Goal: Task Accomplishment & Management: Use online tool/utility

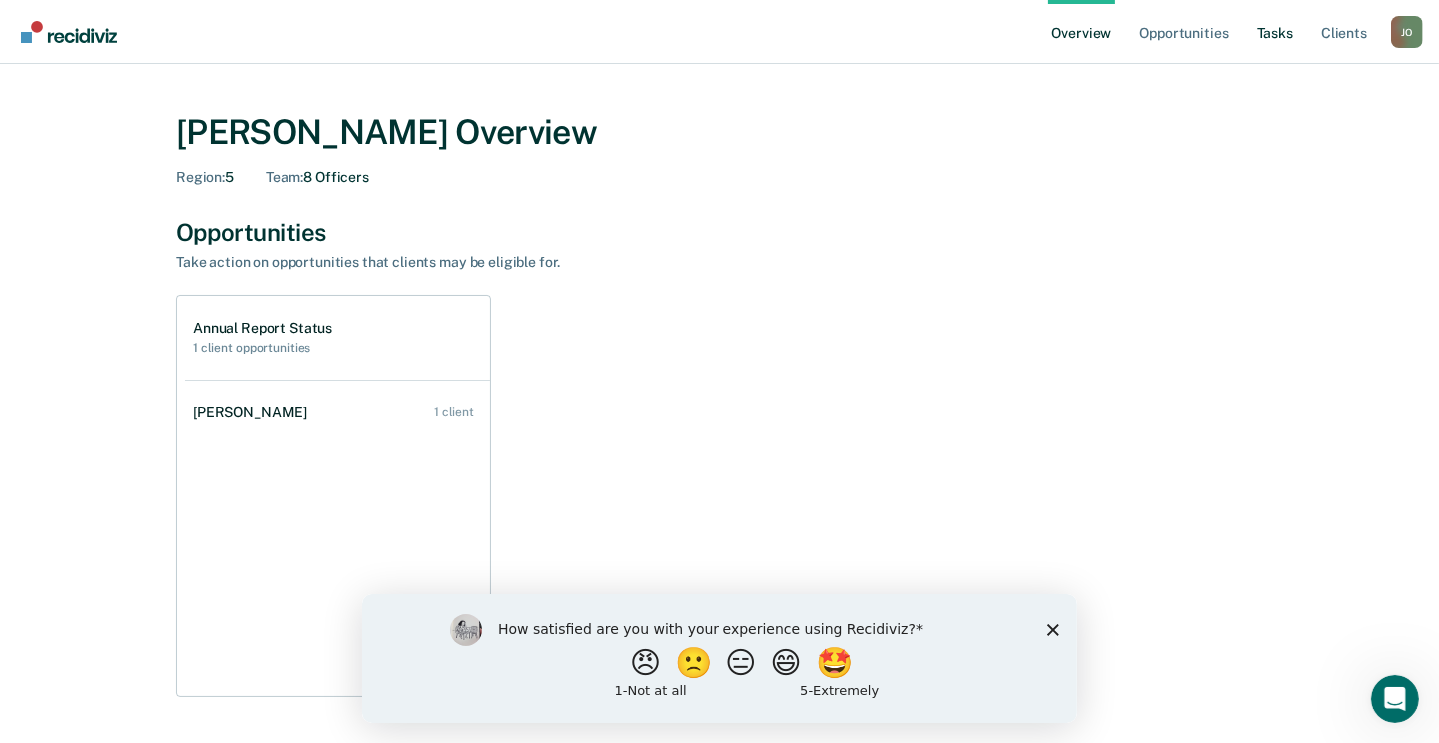
click at [843, 34] on link "Tasks" at bounding box center [1275, 32] width 44 height 64
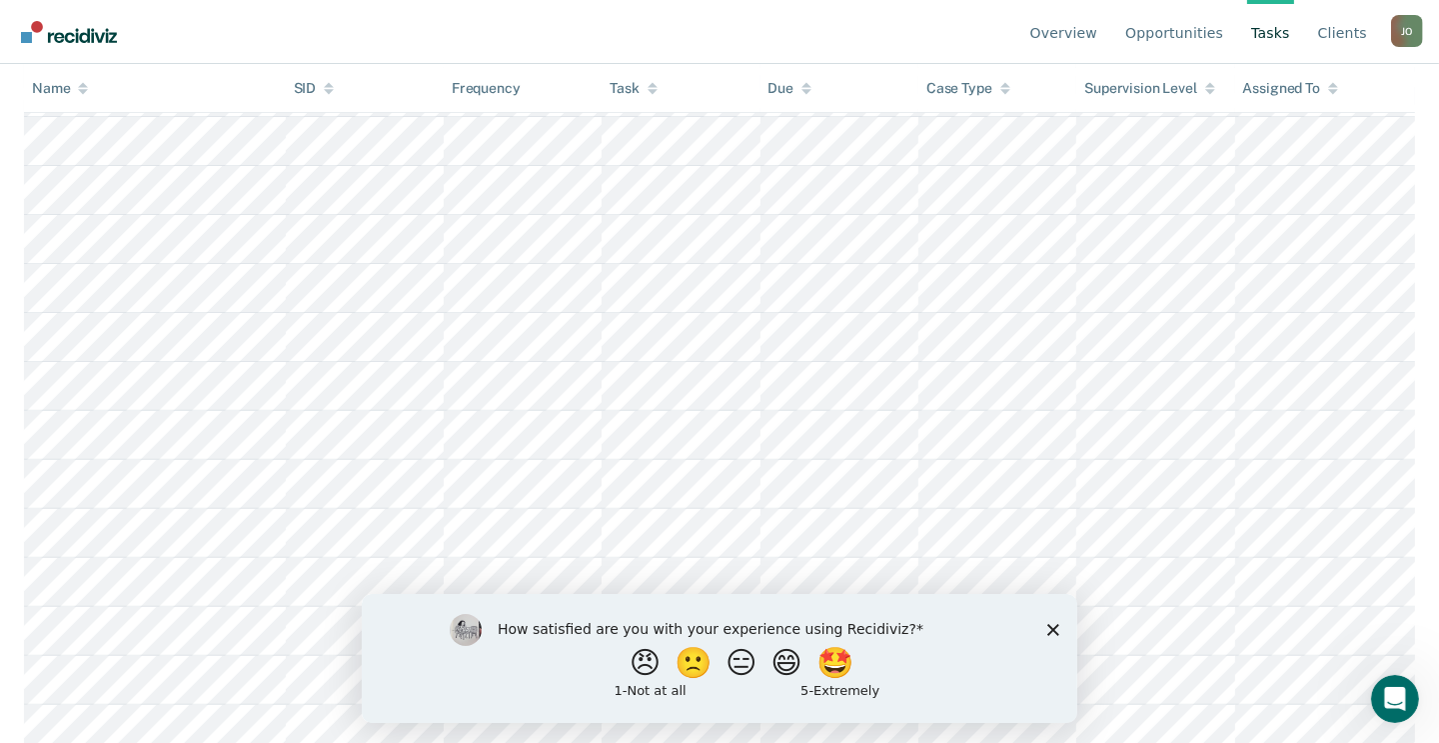
scroll to position [221, 0]
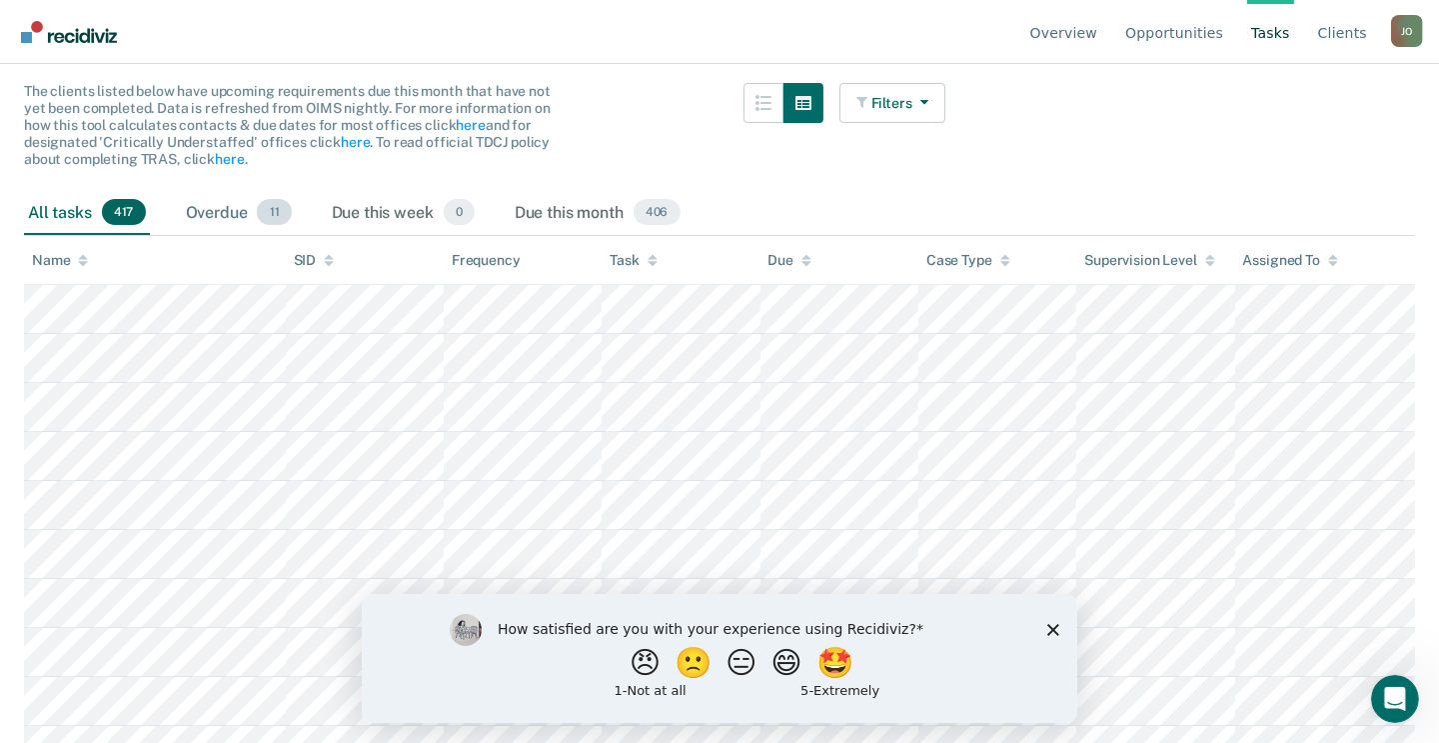
click at [253, 201] on div "Overdue 11" at bounding box center [239, 213] width 114 height 44
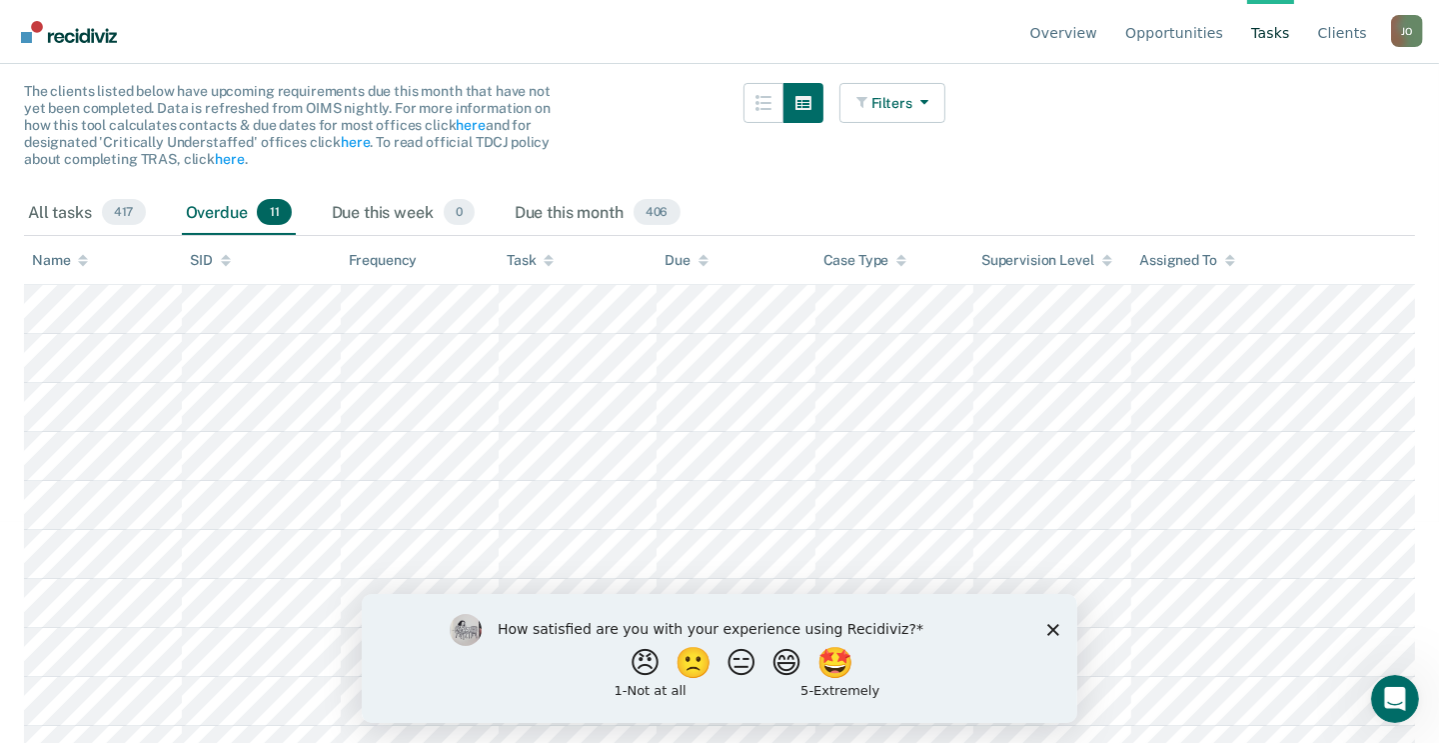
click at [843, 549] on icon "Close survey" at bounding box center [1053, 629] width 12 height 12
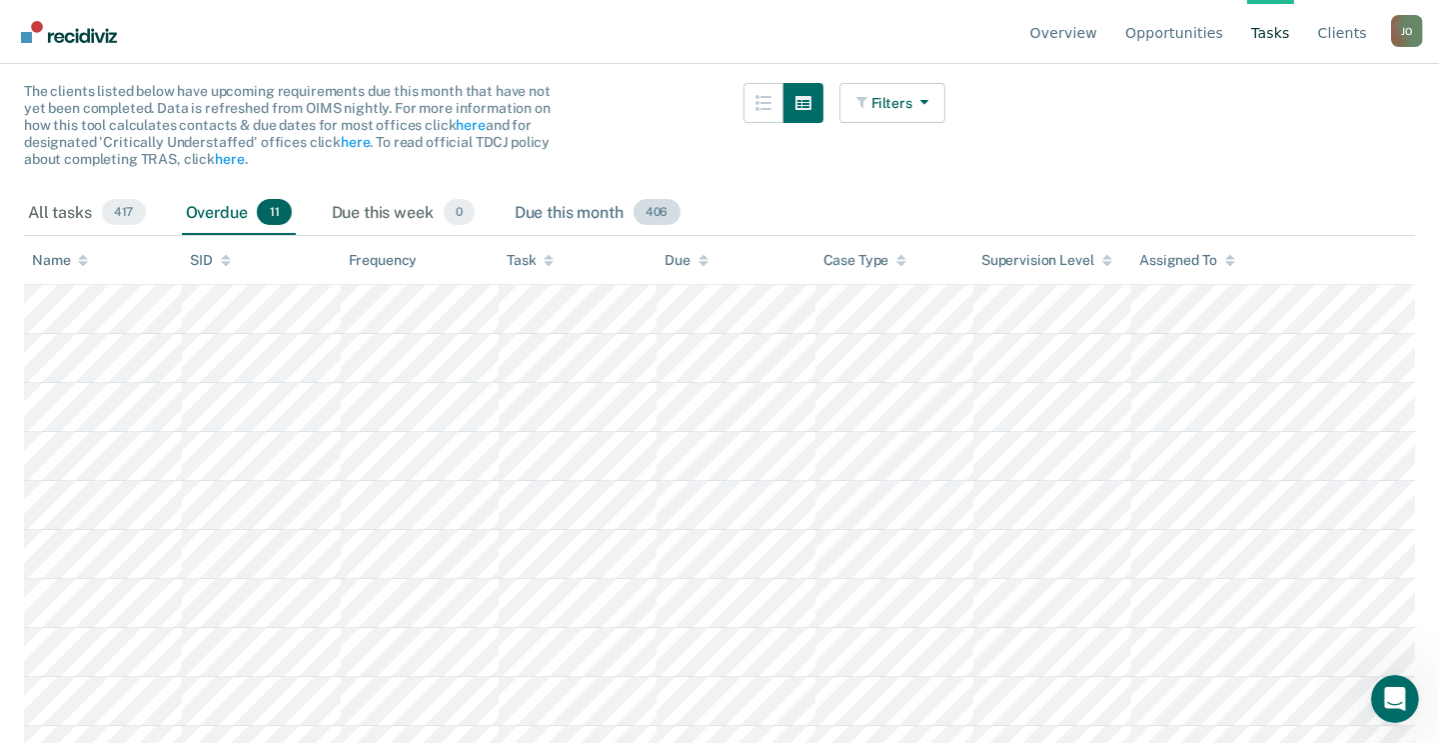
click at [588, 213] on div "Due this month 406" at bounding box center [598, 213] width 174 height 44
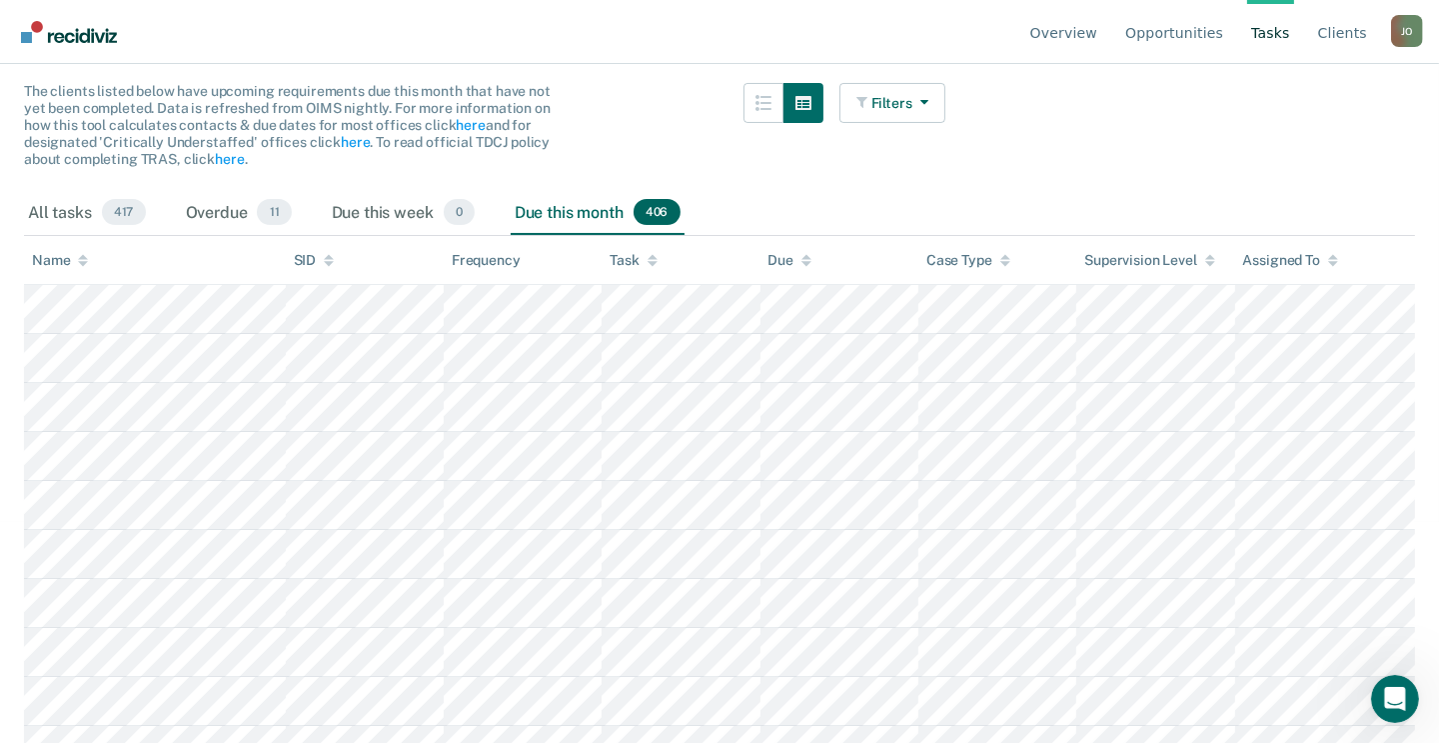
drag, startPoint x: 55, startPoint y: 202, endPoint x: 172, endPoint y: 222, distance: 118.6
click at [55, 201] on div "All tasks 417" at bounding box center [87, 213] width 126 height 44
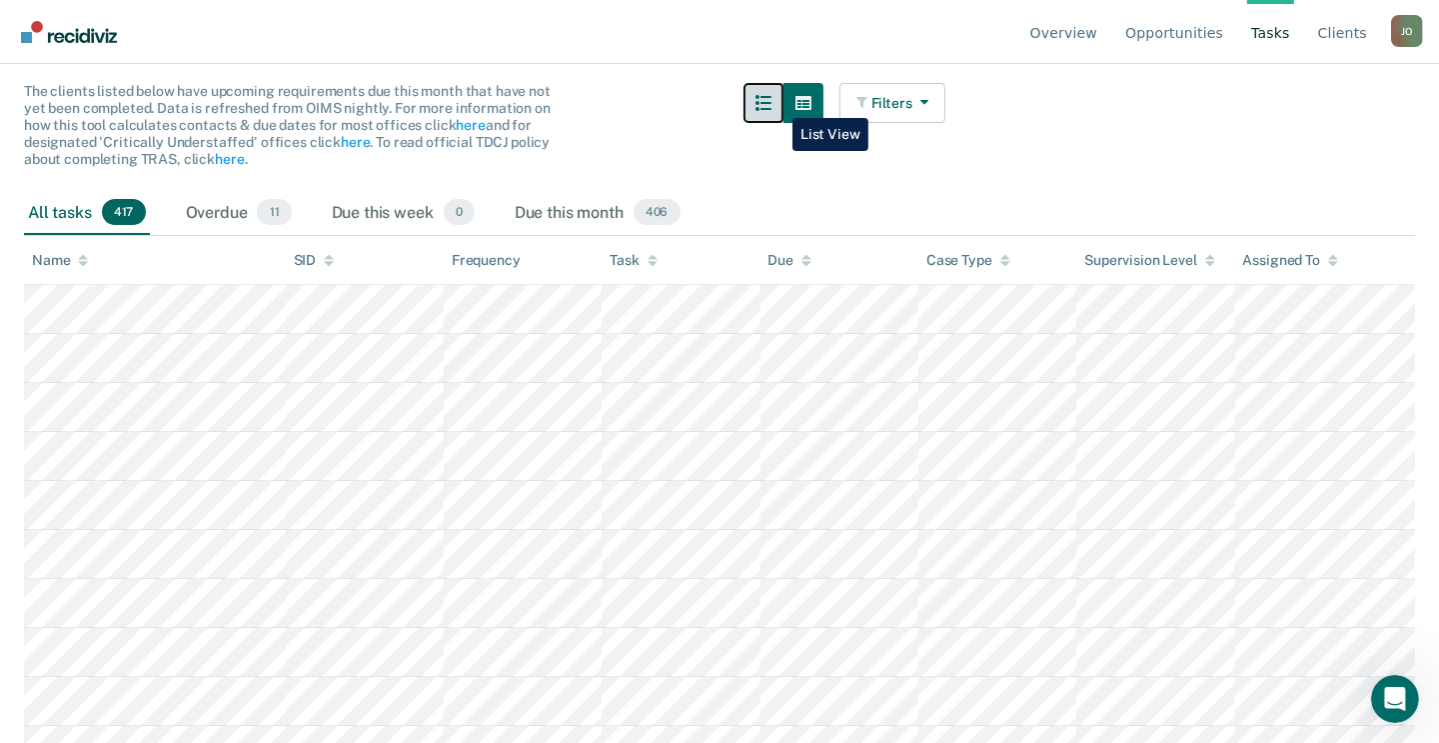
click at [772, 103] on icon "button" at bounding box center [764, 103] width 16 height 16
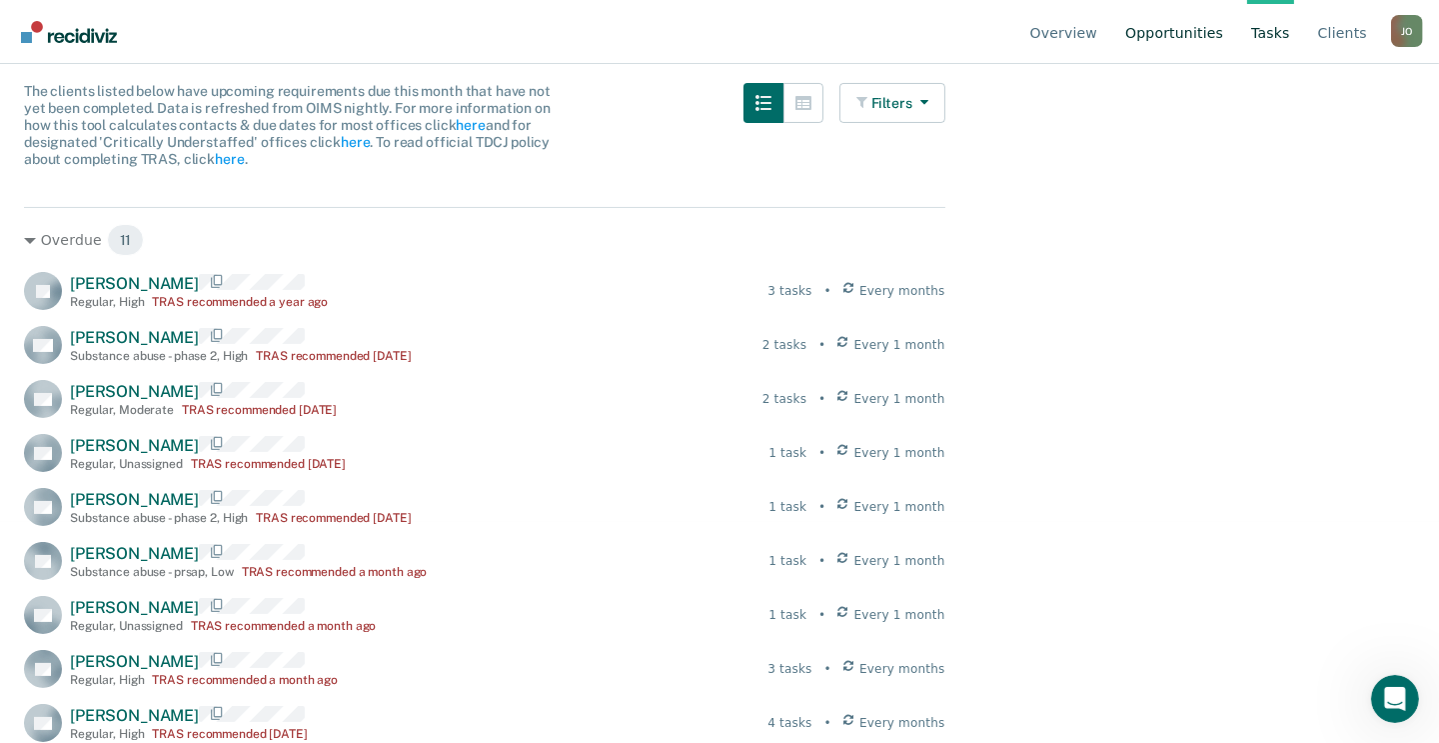
click at [843, 33] on link "Opportunities" at bounding box center [1175, 32] width 106 height 64
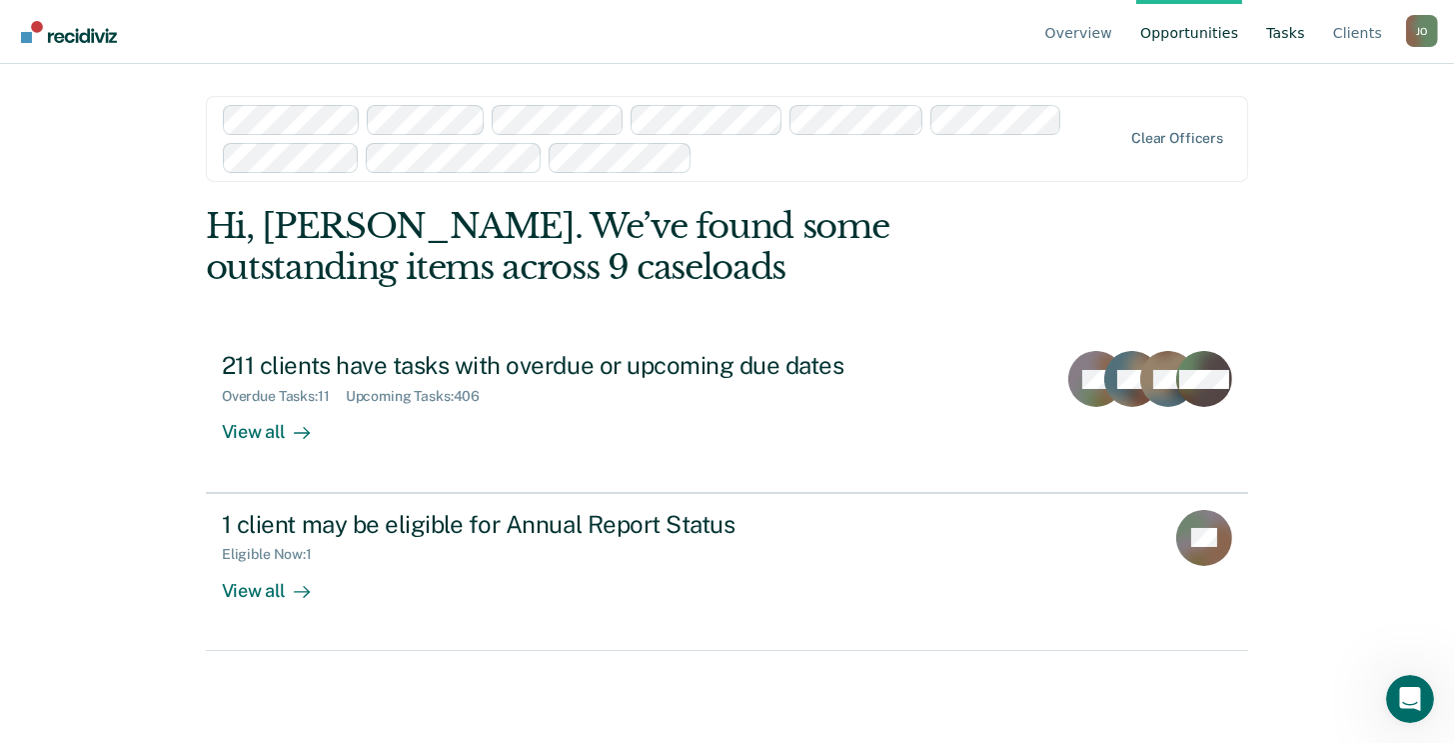
click at [843, 40] on link "Tasks" at bounding box center [1285, 32] width 47 height 64
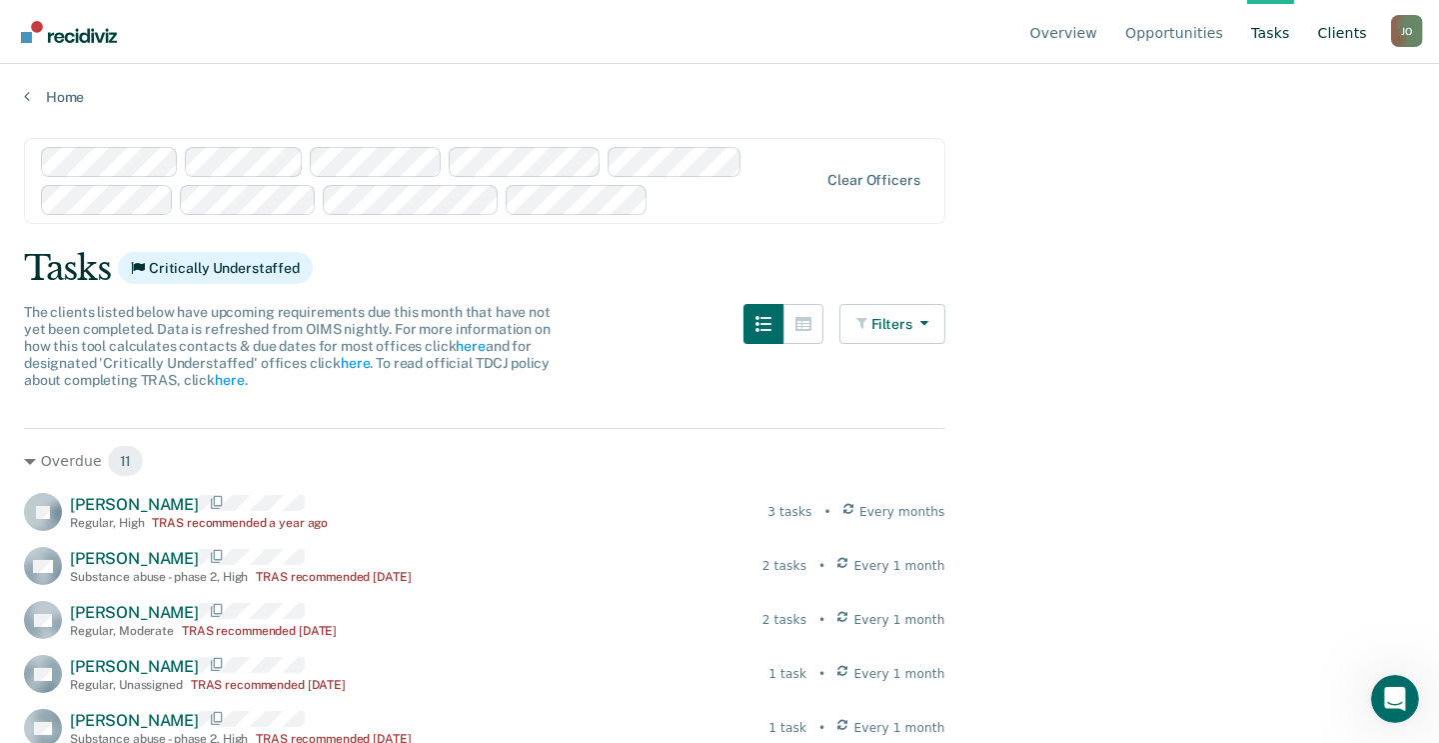
click at [843, 27] on link "Client s" at bounding box center [1342, 32] width 57 height 64
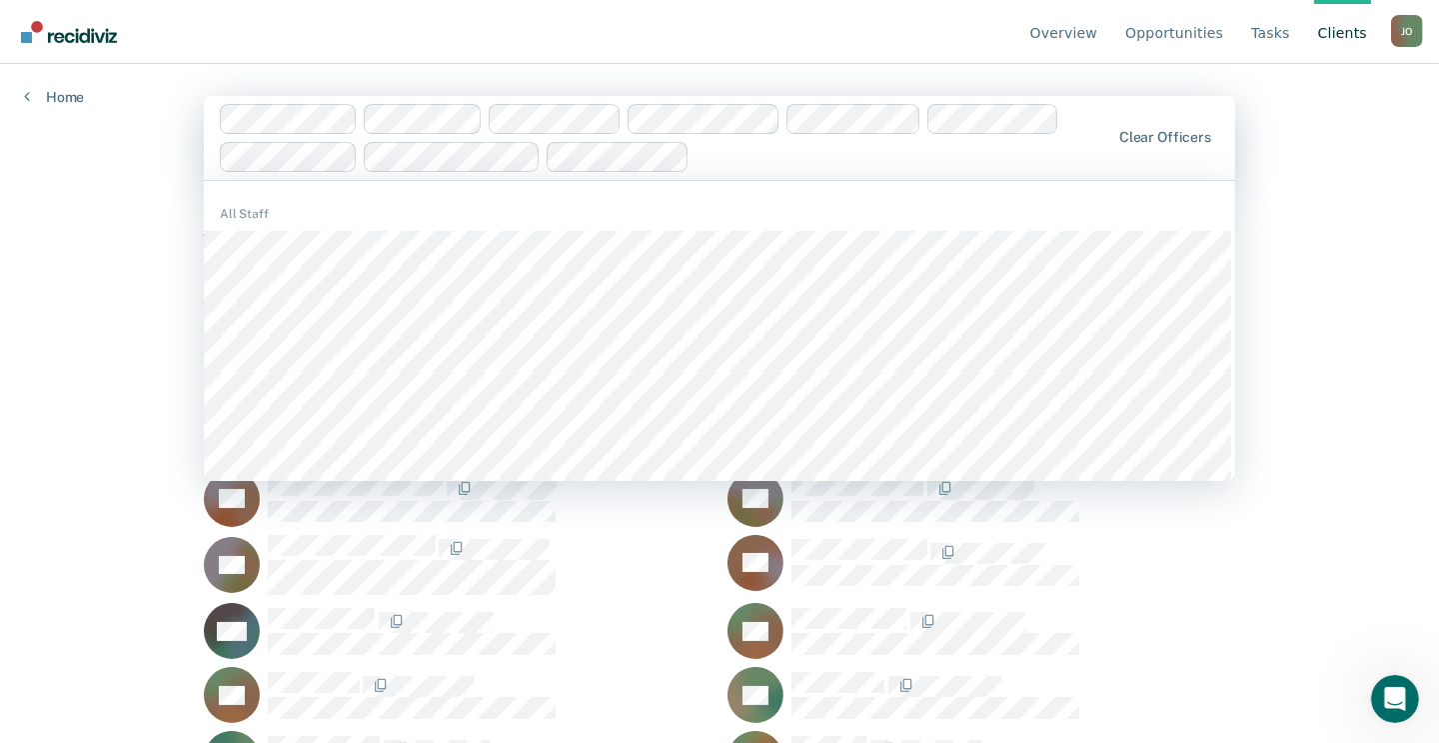
click at [843, 472] on div "Overview Opportunities Tasks Client s [PERSON_NAME] [PERSON_NAME] Profile How i…" at bounding box center [719, 371] width 1439 height 743
